Goal: Find specific page/section

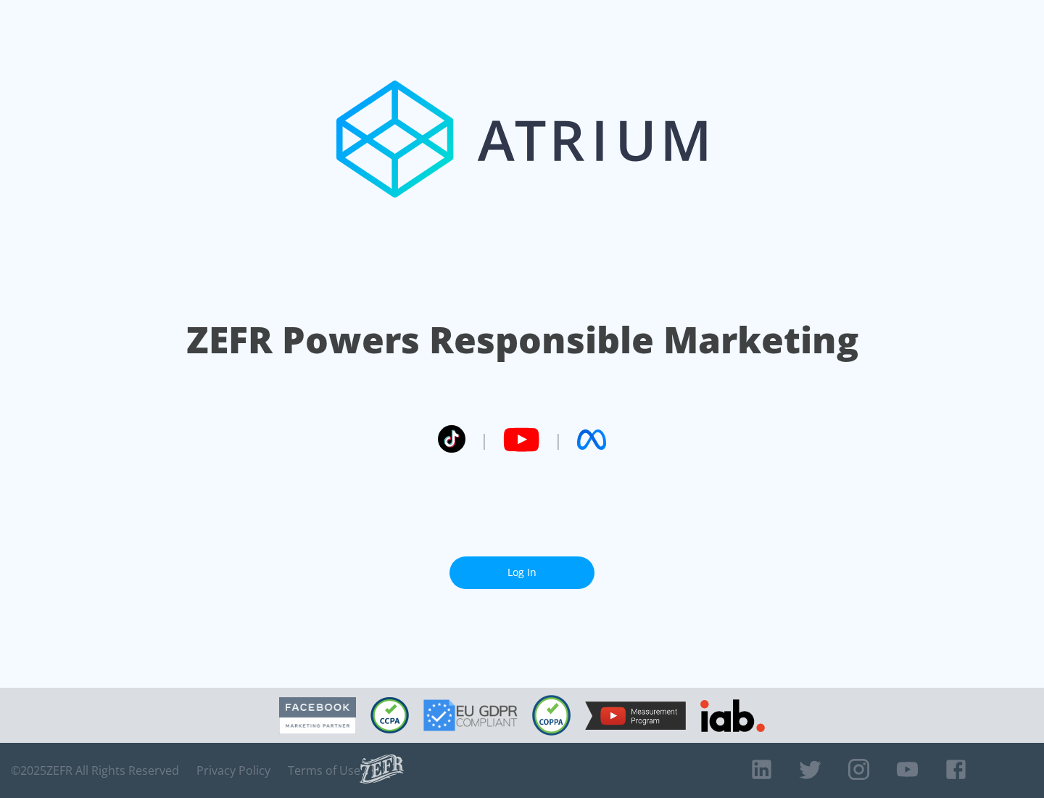
click at [522, 572] on link "Log In" at bounding box center [522, 572] width 145 height 33
